Goal: Transaction & Acquisition: Purchase product/service

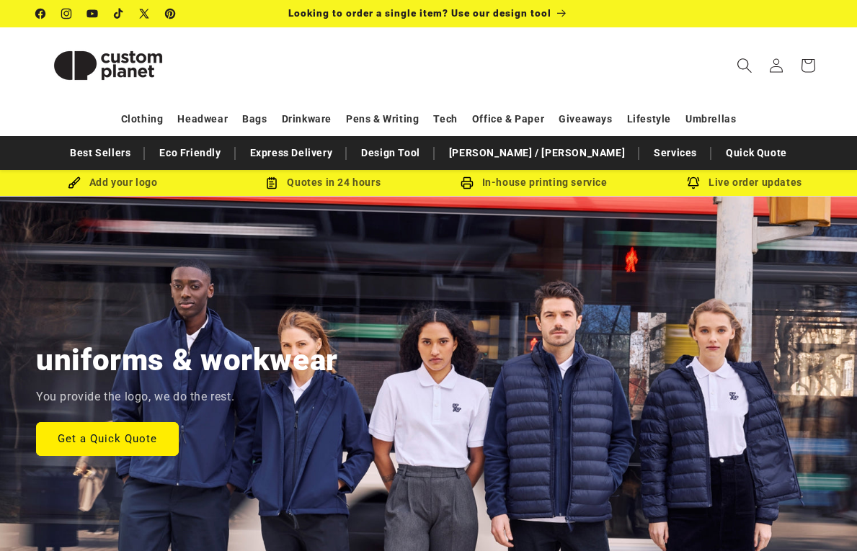
click at [739, 64] on icon "Search" at bounding box center [744, 65] width 15 height 15
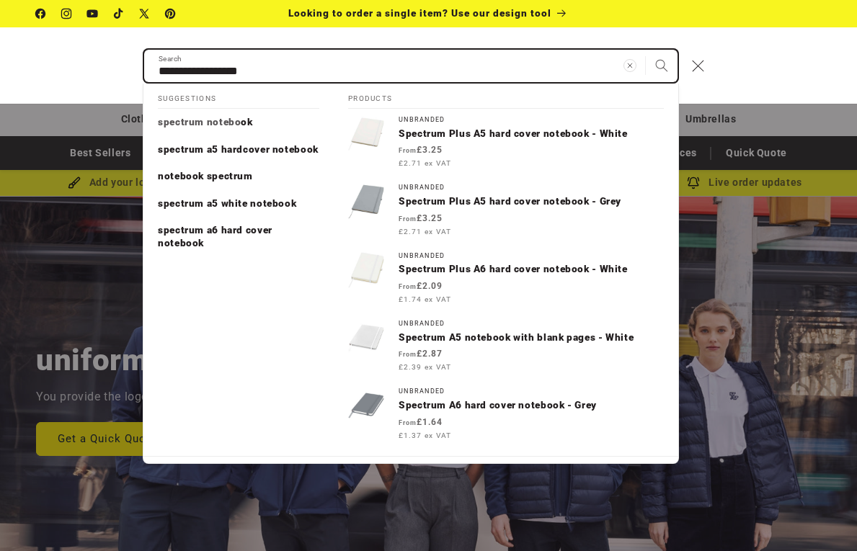
type input "**********"
click at [646, 50] on button "Search" at bounding box center [662, 66] width 32 height 32
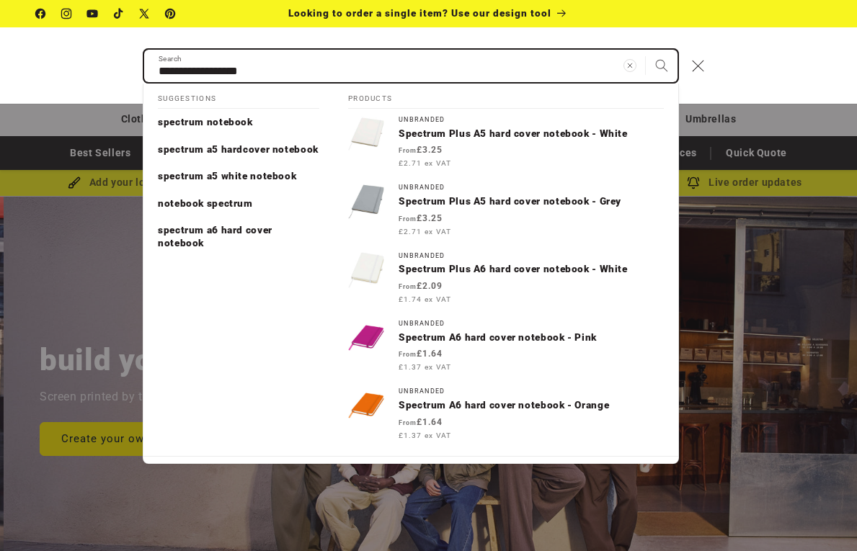
scroll to position [0, 857]
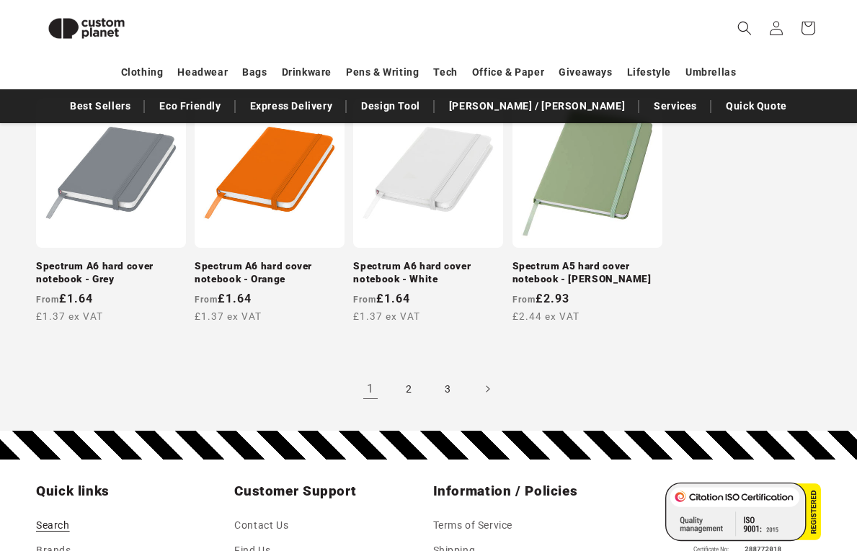
scroll to position [1332, 0]
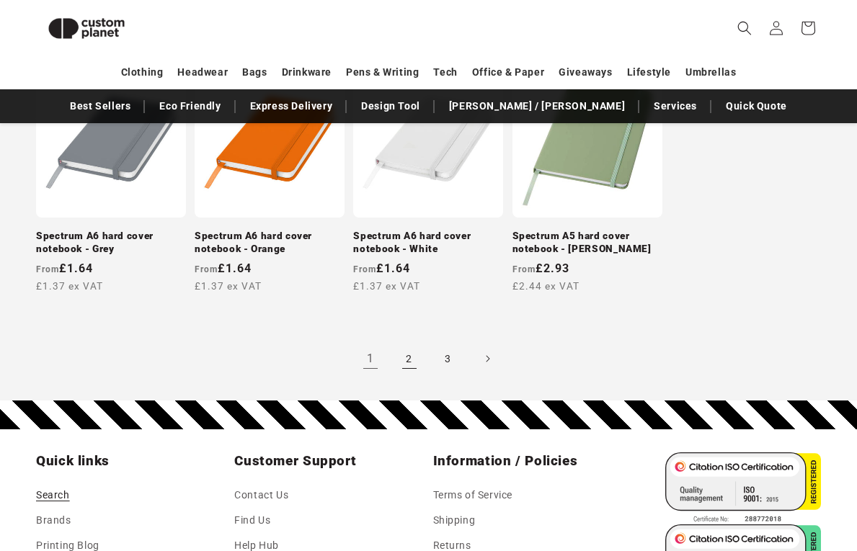
click at [402, 353] on link "2" at bounding box center [410, 359] width 32 height 32
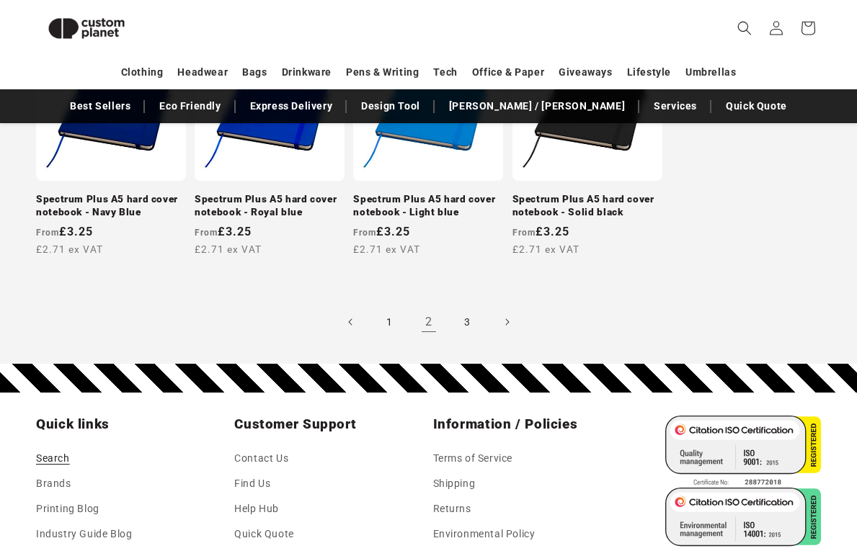
scroll to position [1338, 0]
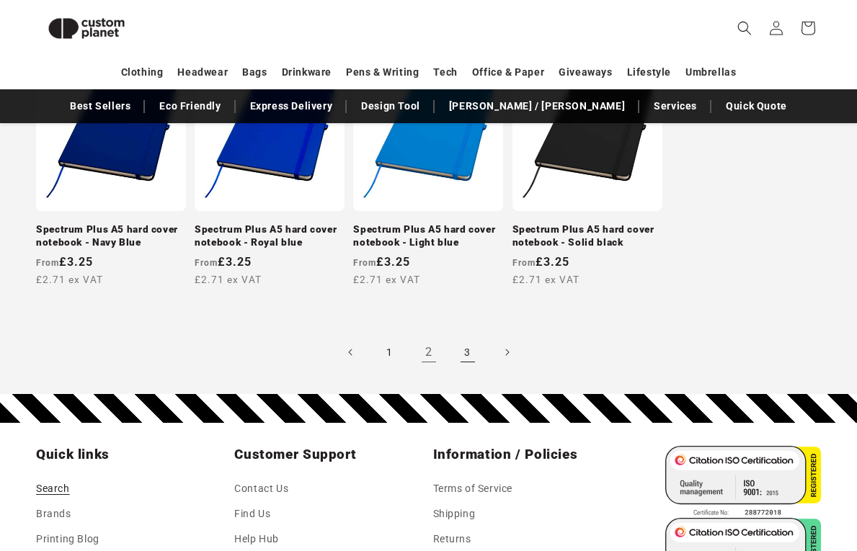
click at [468, 344] on link "3" at bounding box center [468, 353] width 32 height 32
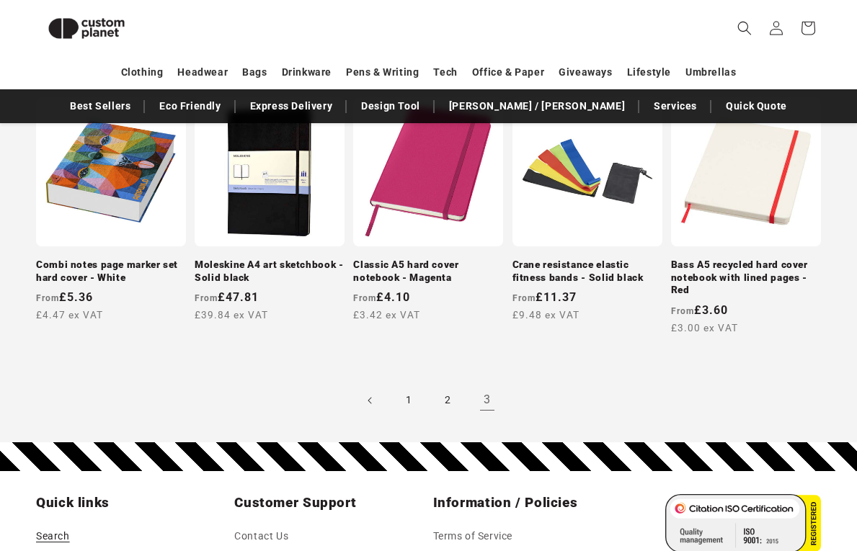
scroll to position [1102, 0]
